Goal: Entertainment & Leisure: Consume media (video, audio)

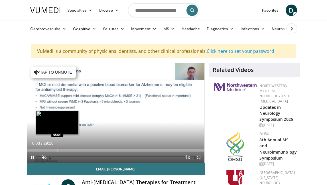
click at [58, 149] on div "Progress Bar" at bounding box center [58, 150] width 1 height 2
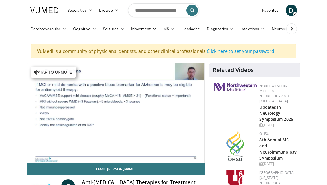
click at [57, 149] on div "10 seconds Tap to unmute" at bounding box center [115, 113] width 177 height 100
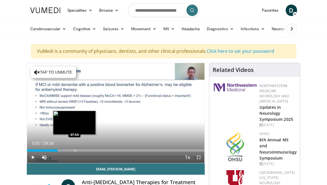
click at [75, 149] on div "Progress Bar" at bounding box center [75, 150] width 1 height 2
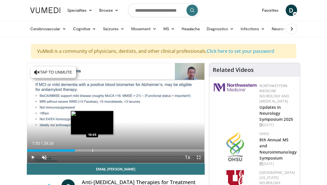
click at [93, 150] on div "Progress Bar" at bounding box center [92, 150] width 1 height 2
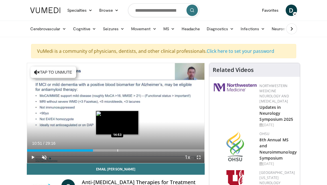
click at [117, 150] on div "Progress Bar" at bounding box center [117, 150] width 1 height 2
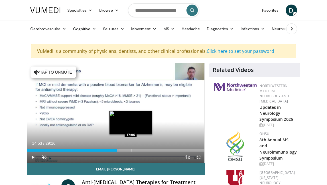
click at [131, 150] on div "Progress Bar" at bounding box center [131, 150] width 1 height 2
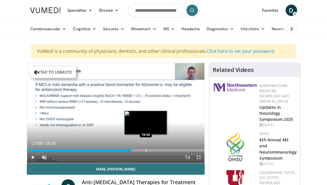
click at [146, 150] on div "Progress Bar" at bounding box center [146, 150] width 1 height 2
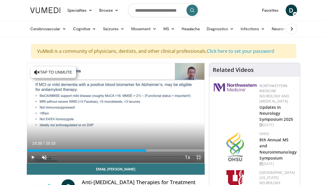
click at [201, 156] on span "Video Player" at bounding box center [198, 156] width 11 height 11
